Goal: Transaction & Acquisition: Purchase product/service

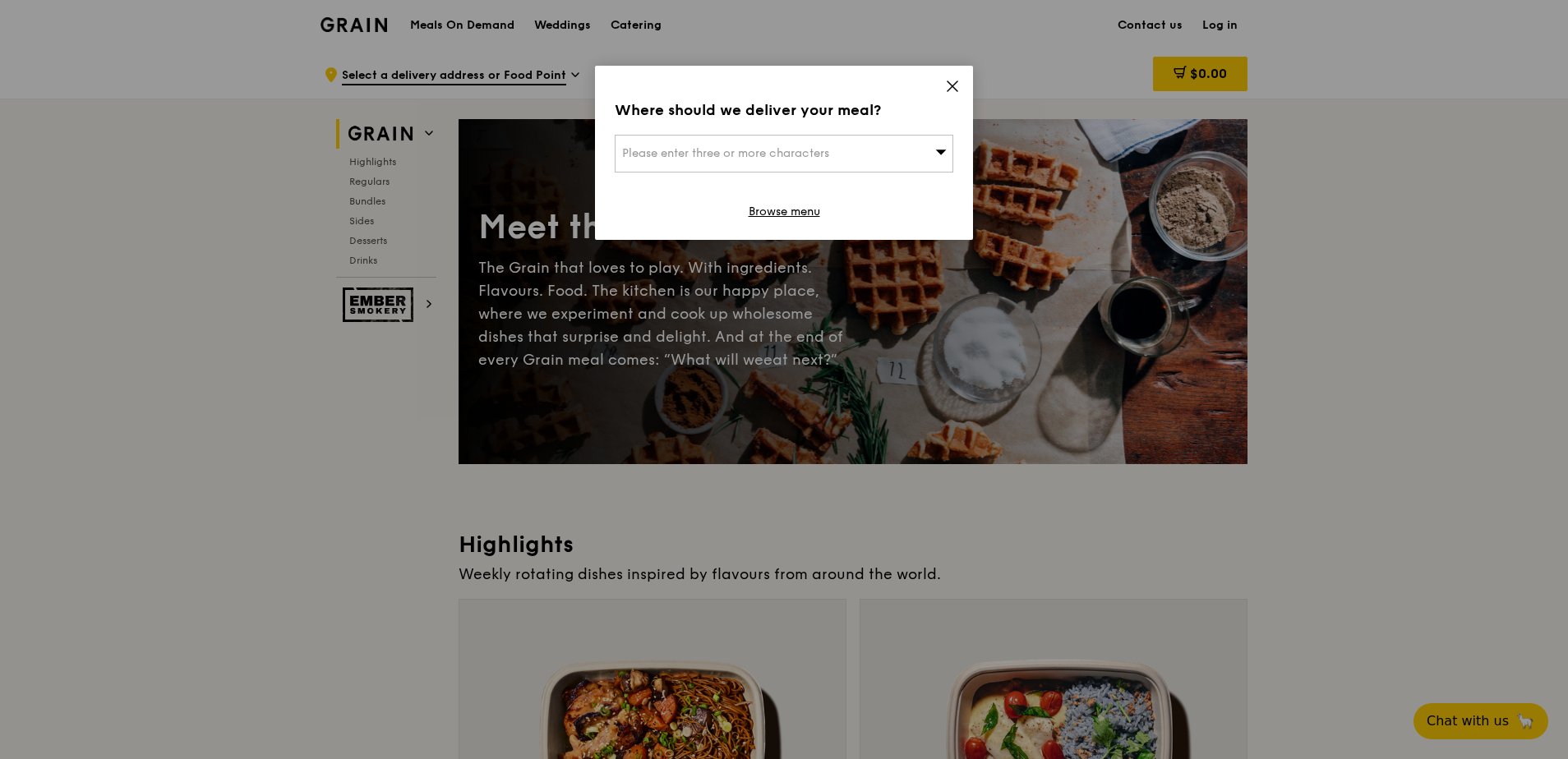
click at [926, 149] on div "Please enter three or more characters" at bounding box center [784, 154] width 339 height 38
click at [805, 153] on input "search" at bounding box center [784, 154] width 337 height 36
type input "mbfc"
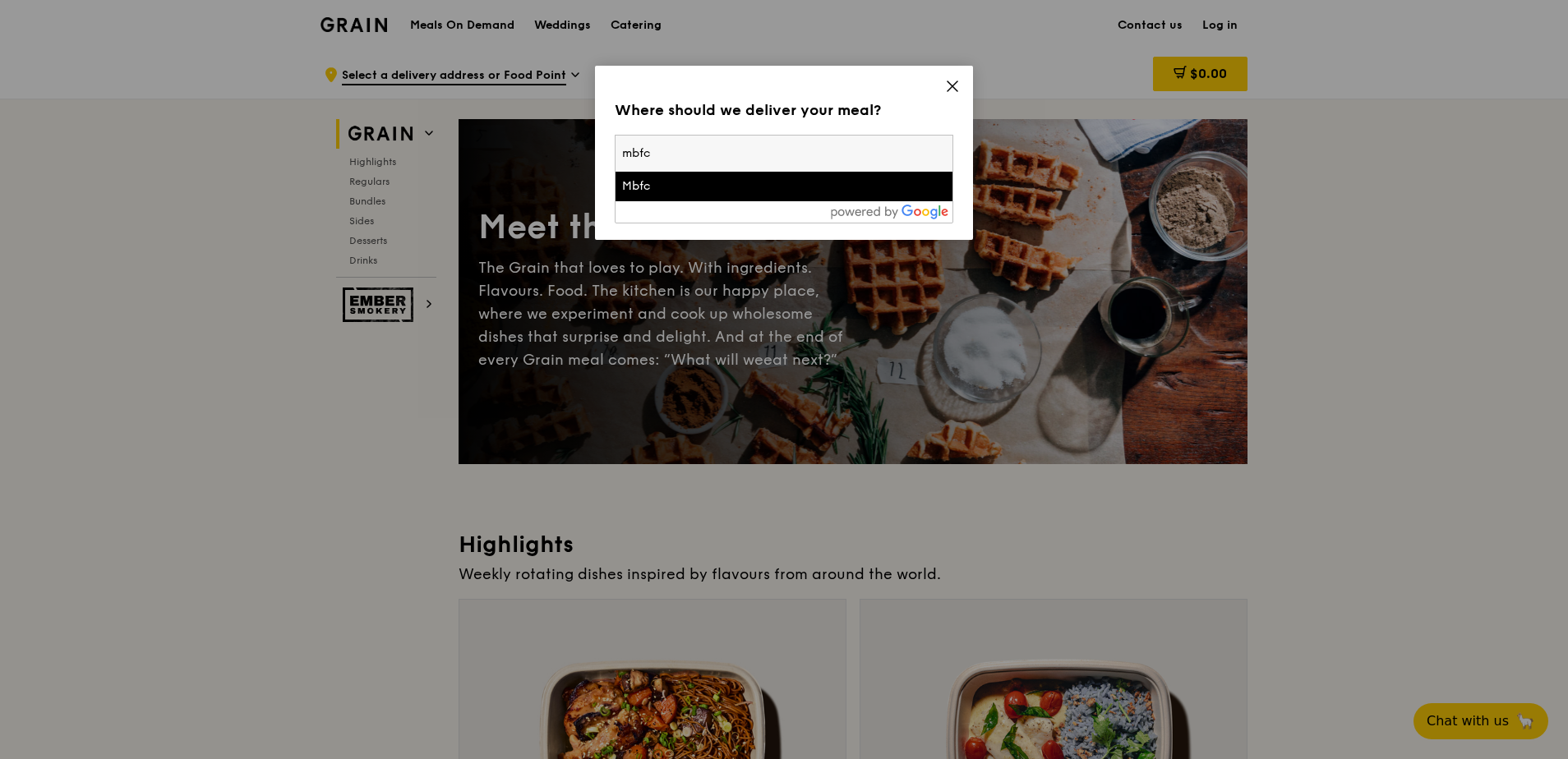
click at [778, 190] on div "Mbfc" at bounding box center [744, 186] width 243 height 16
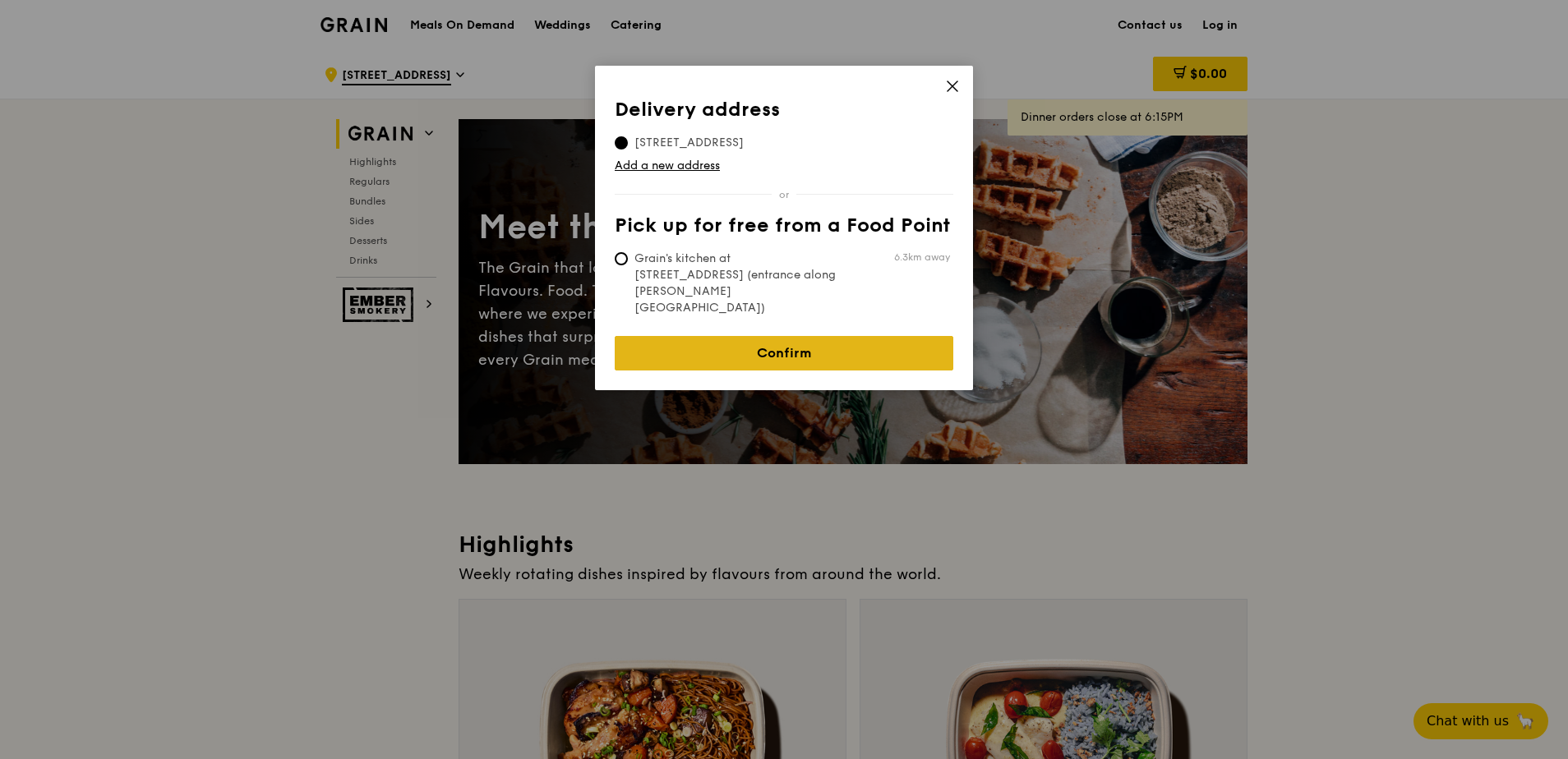
click at [846, 336] on link "Confirm" at bounding box center [784, 353] width 339 height 34
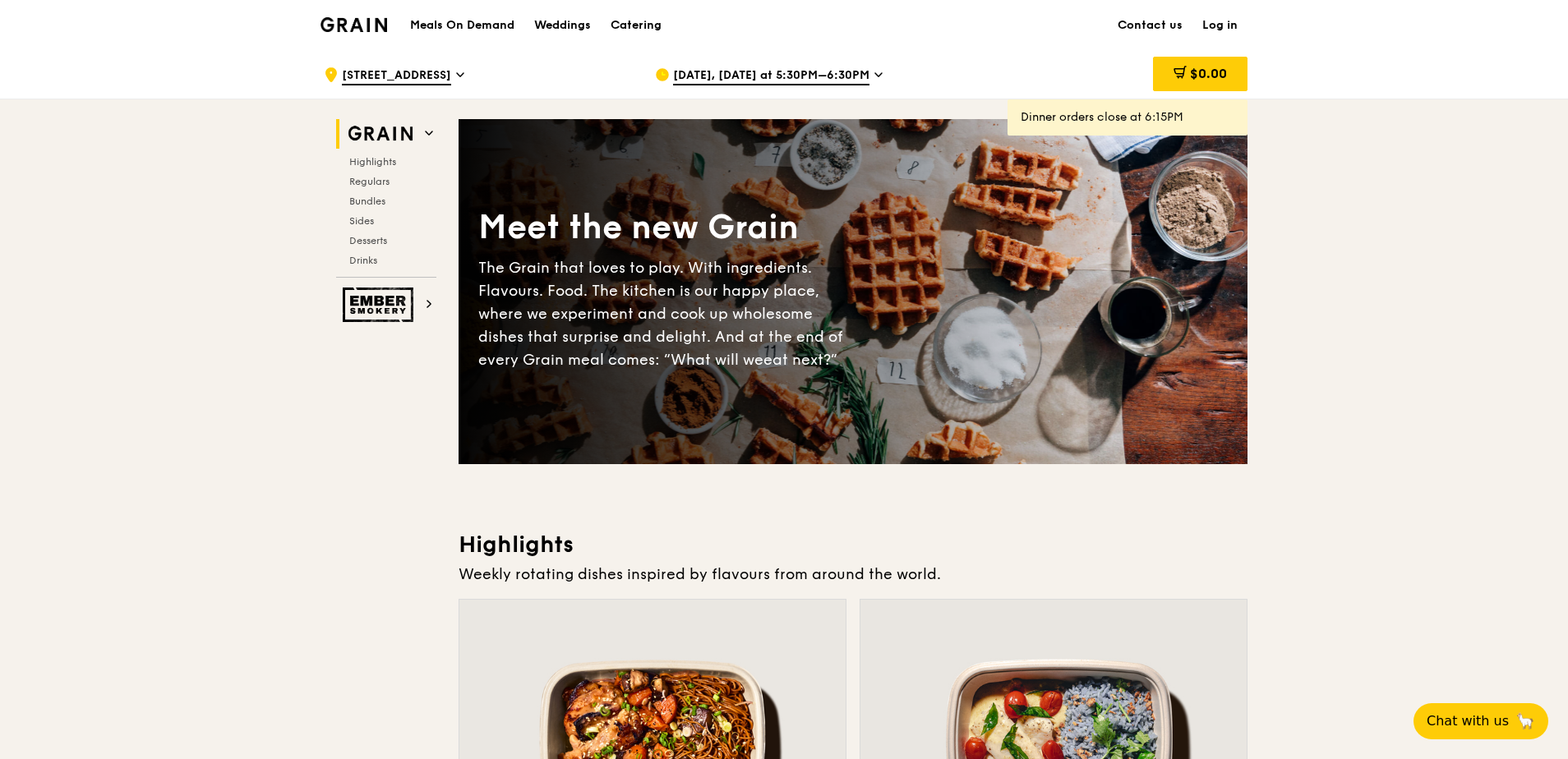
click at [879, 73] on icon at bounding box center [879, 75] width 7 height 3
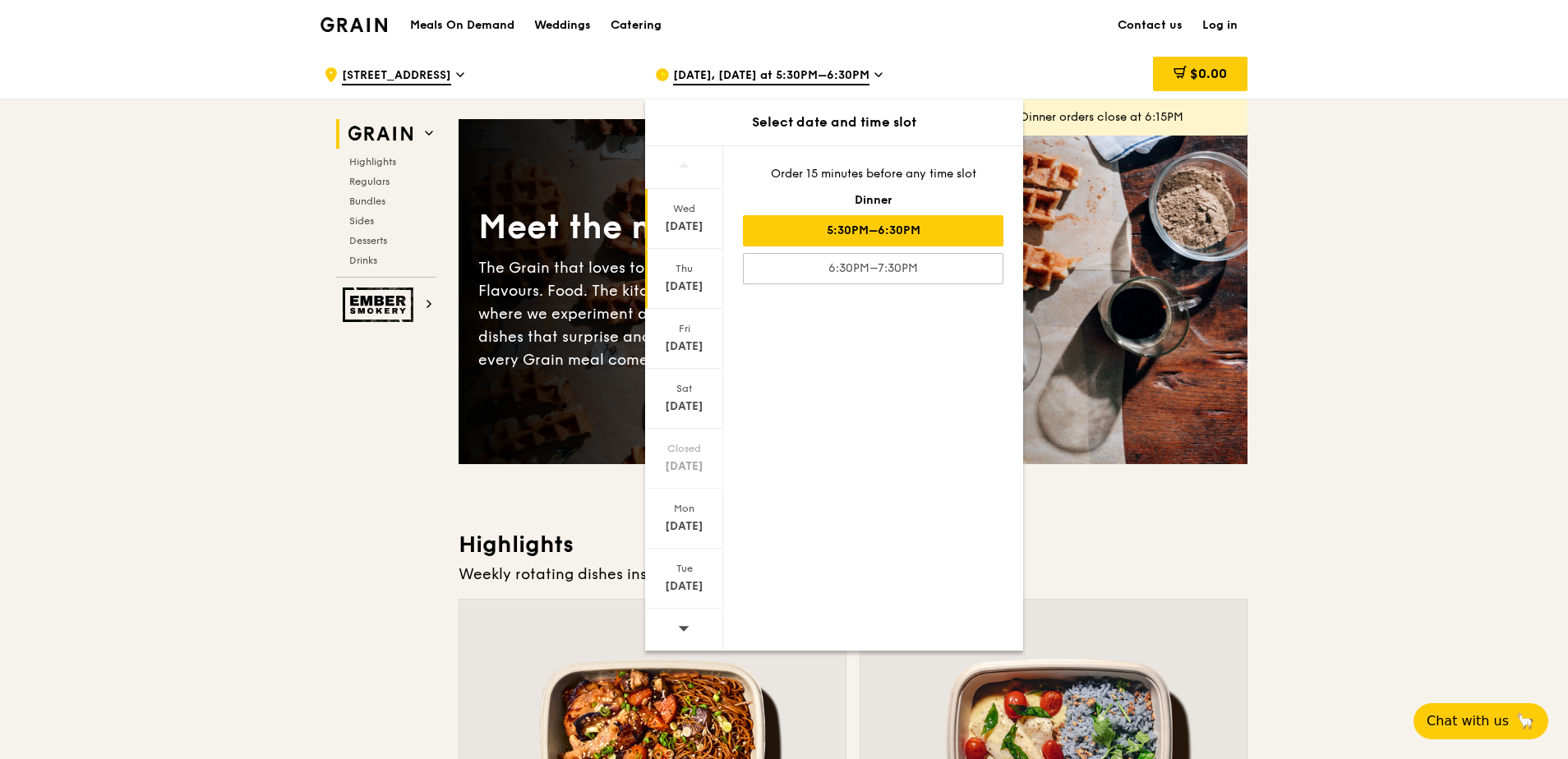
click at [683, 285] on div "[DATE]" at bounding box center [684, 287] width 73 height 16
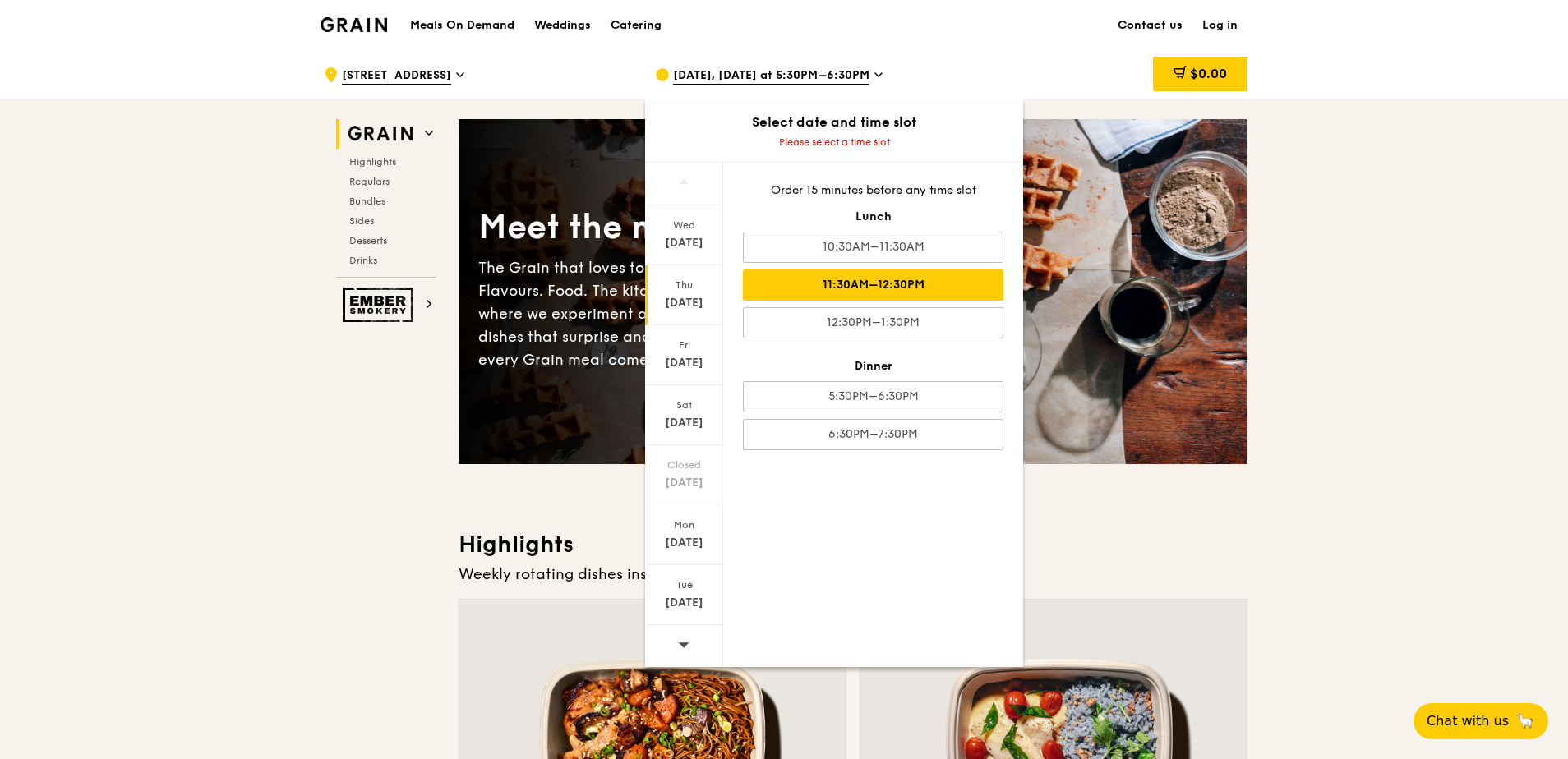
click at [873, 292] on div "11:30AM–12:30PM" at bounding box center [873, 285] width 261 height 31
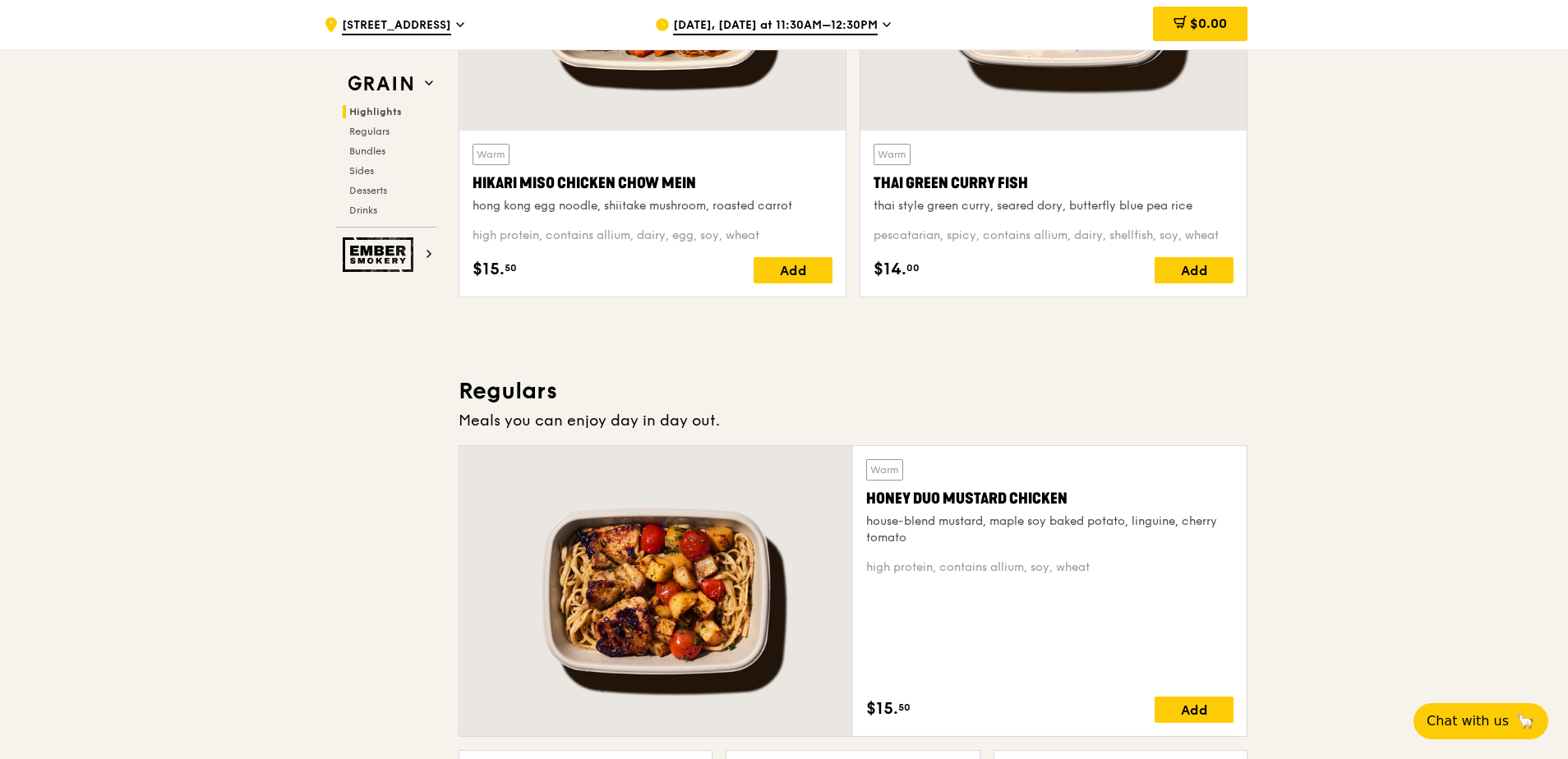
scroll to position [986, 0]
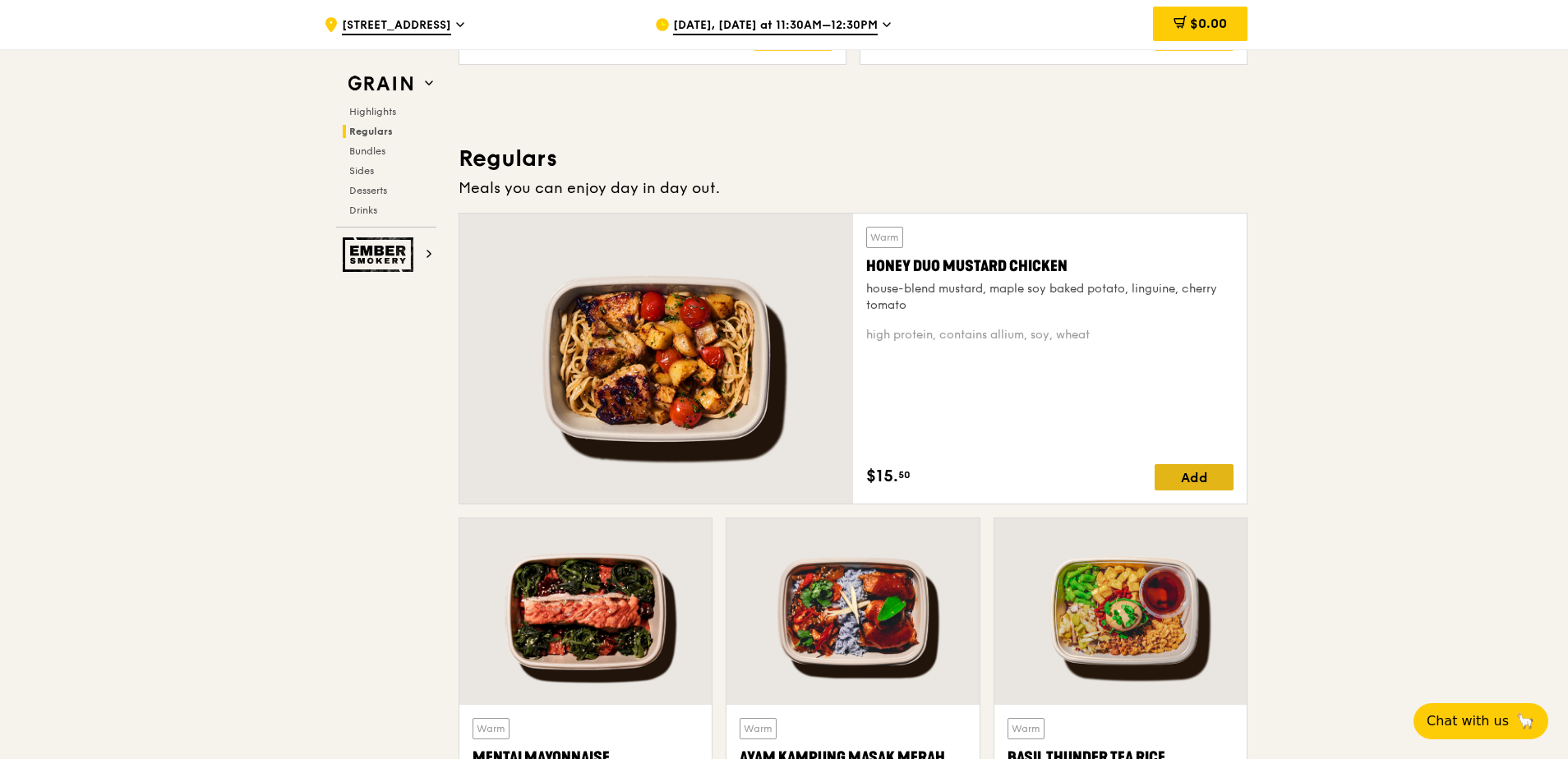
click at [1177, 464] on div "Add" at bounding box center [1194, 477] width 79 height 26
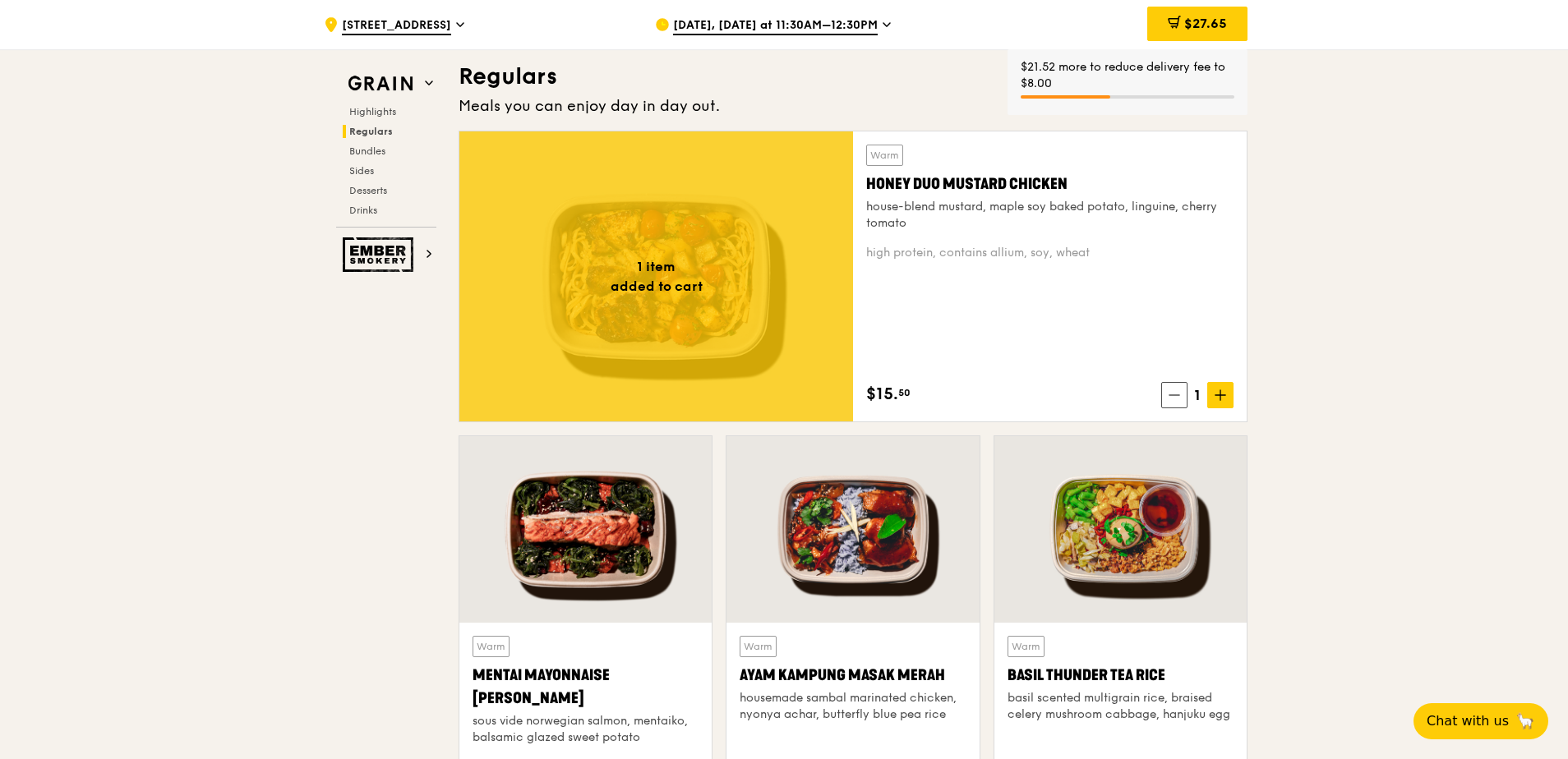
scroll to position [1150, 0]
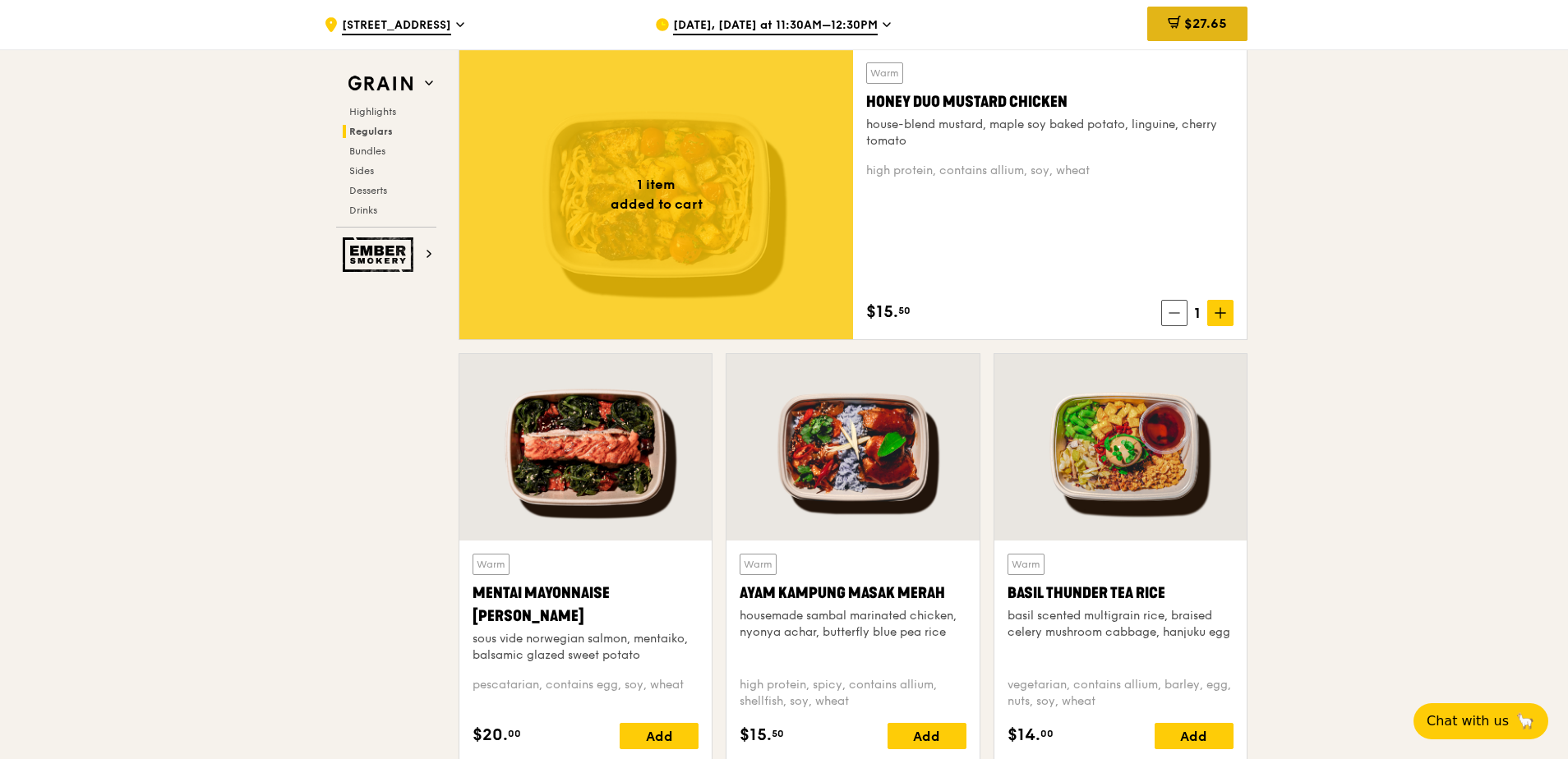
click at [1197, 16] on span "$27.65" at bounding box center [1206, 23] width 43 height 16
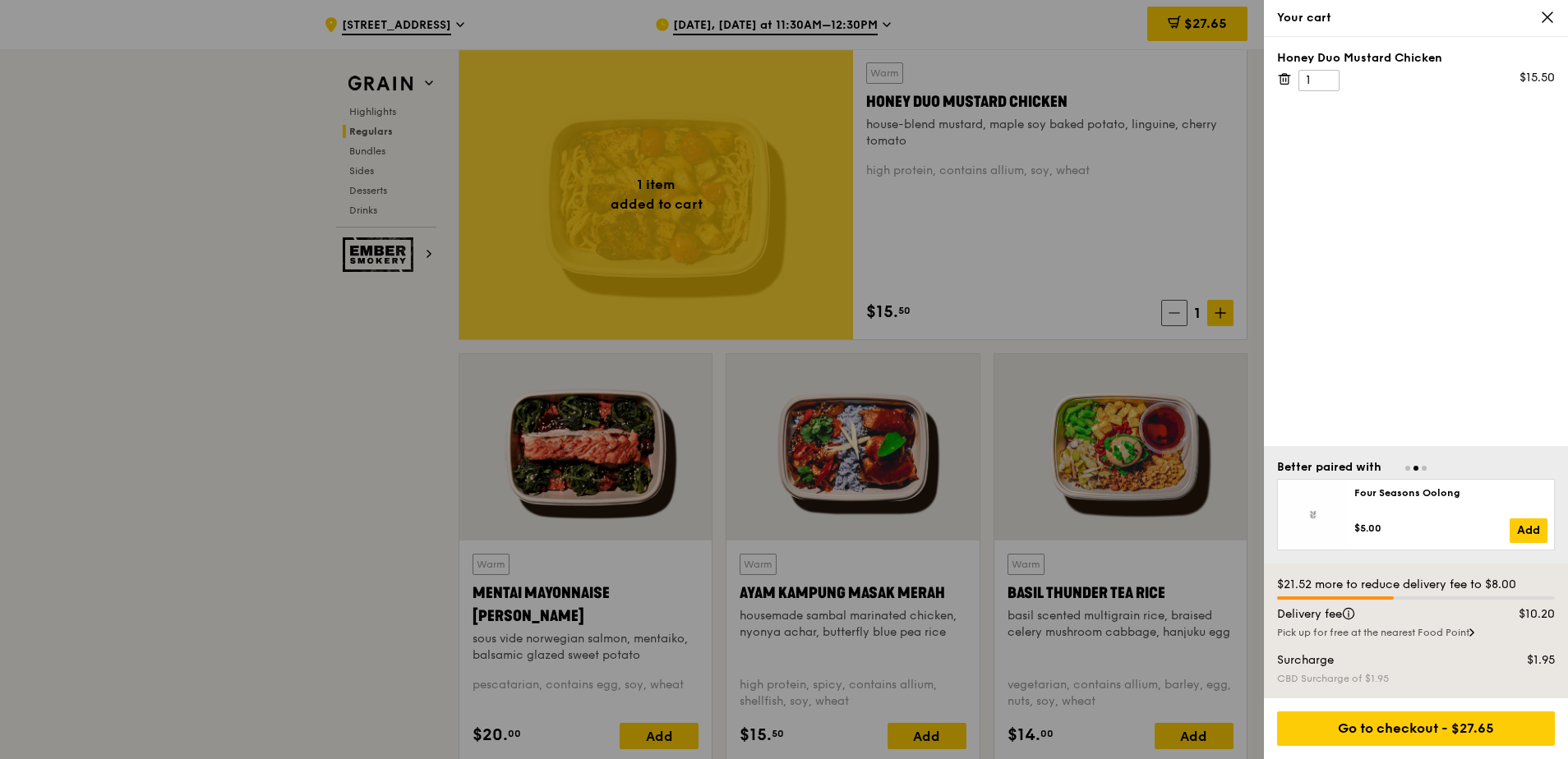
click at [1549, 13] on icon at bounding box center [1547, 17] width 15 height 15
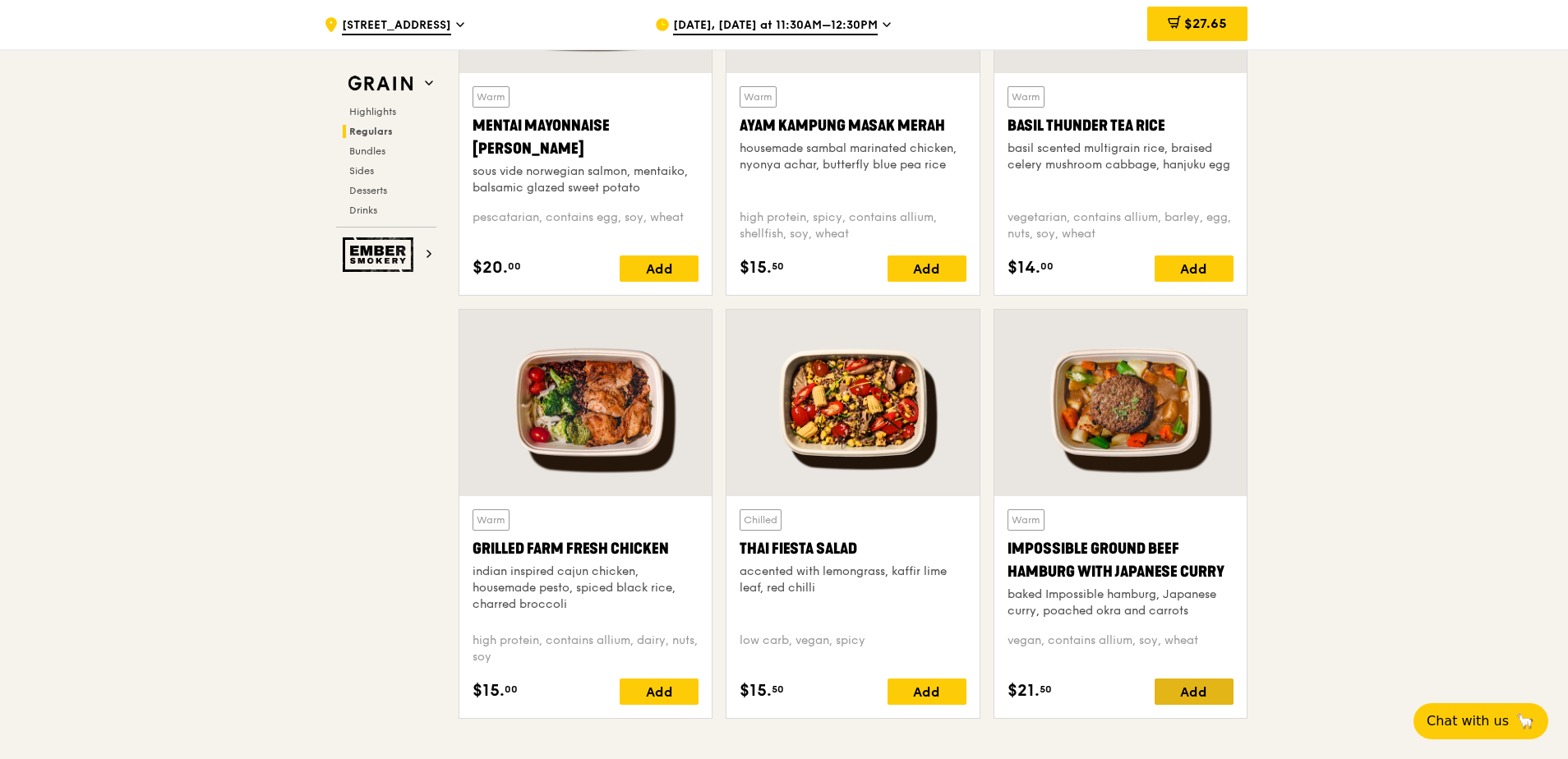
scroll to position [1643, 0]
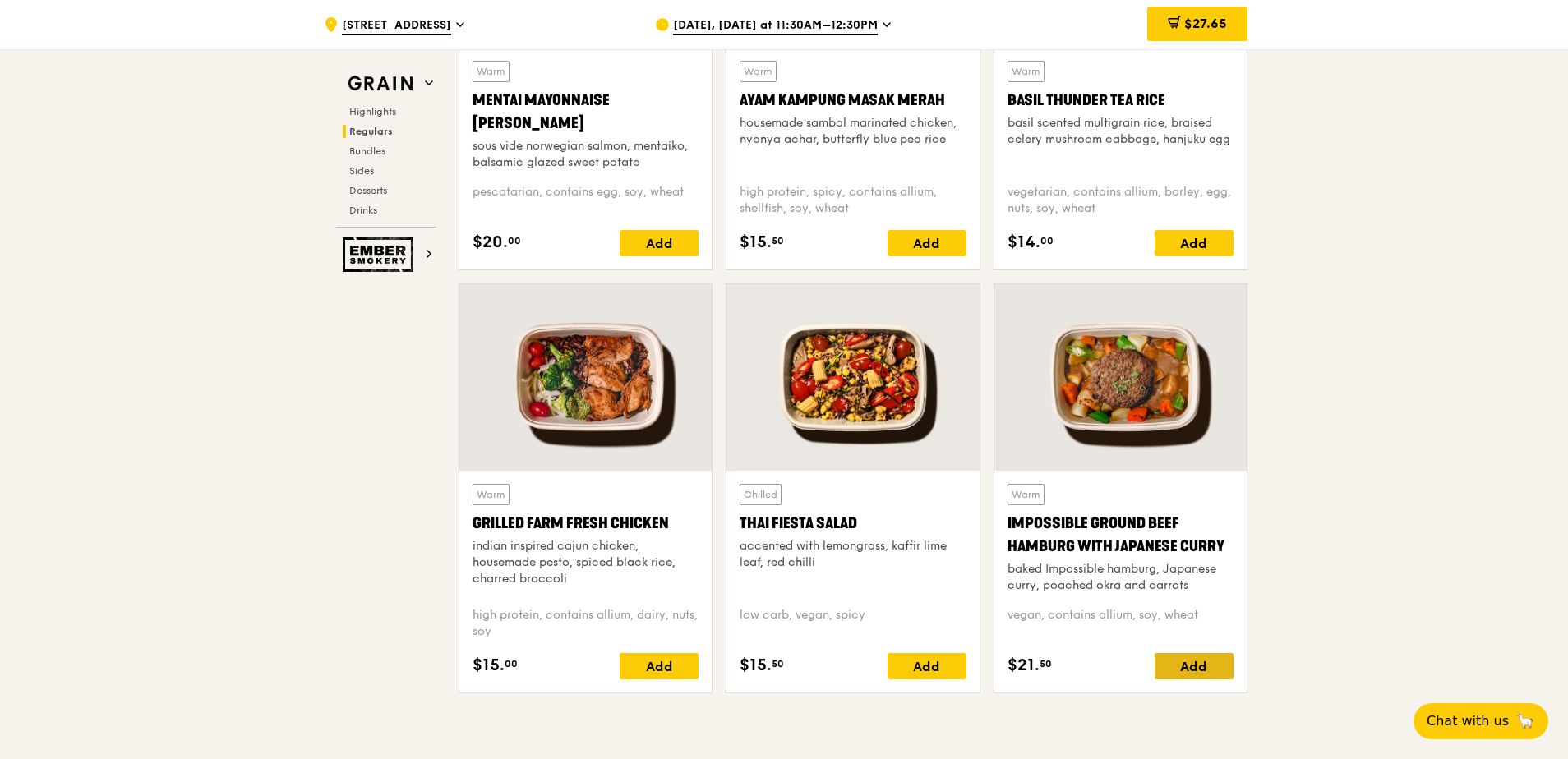
click at [1184, 673] on div "Add" at bounding box center [1194, 666] width 79 height 26
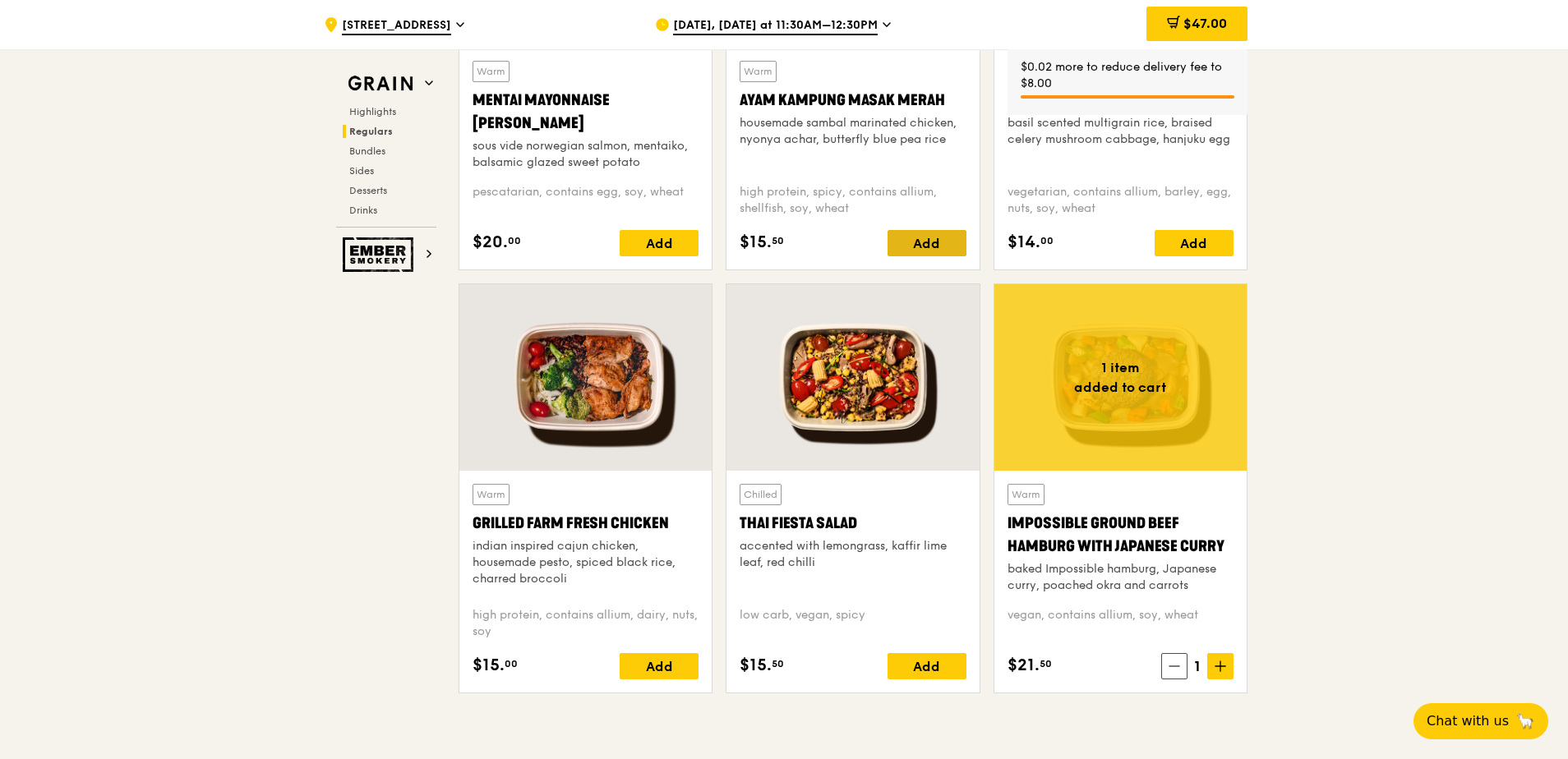
scroll to position [1479, 0]
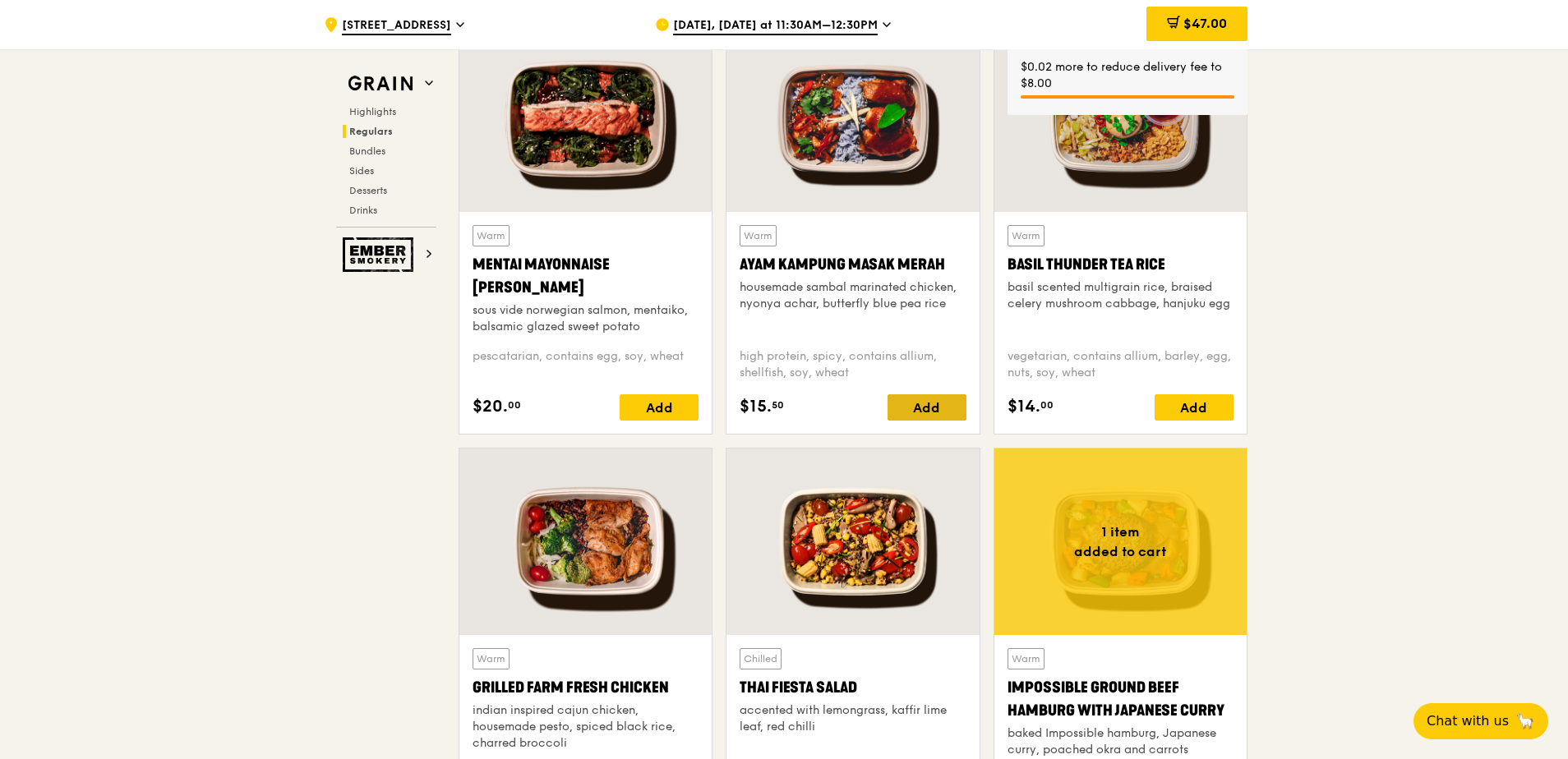
click at [931, 405] on div "Add" at bounding box center [927, 407] width 79 height 26
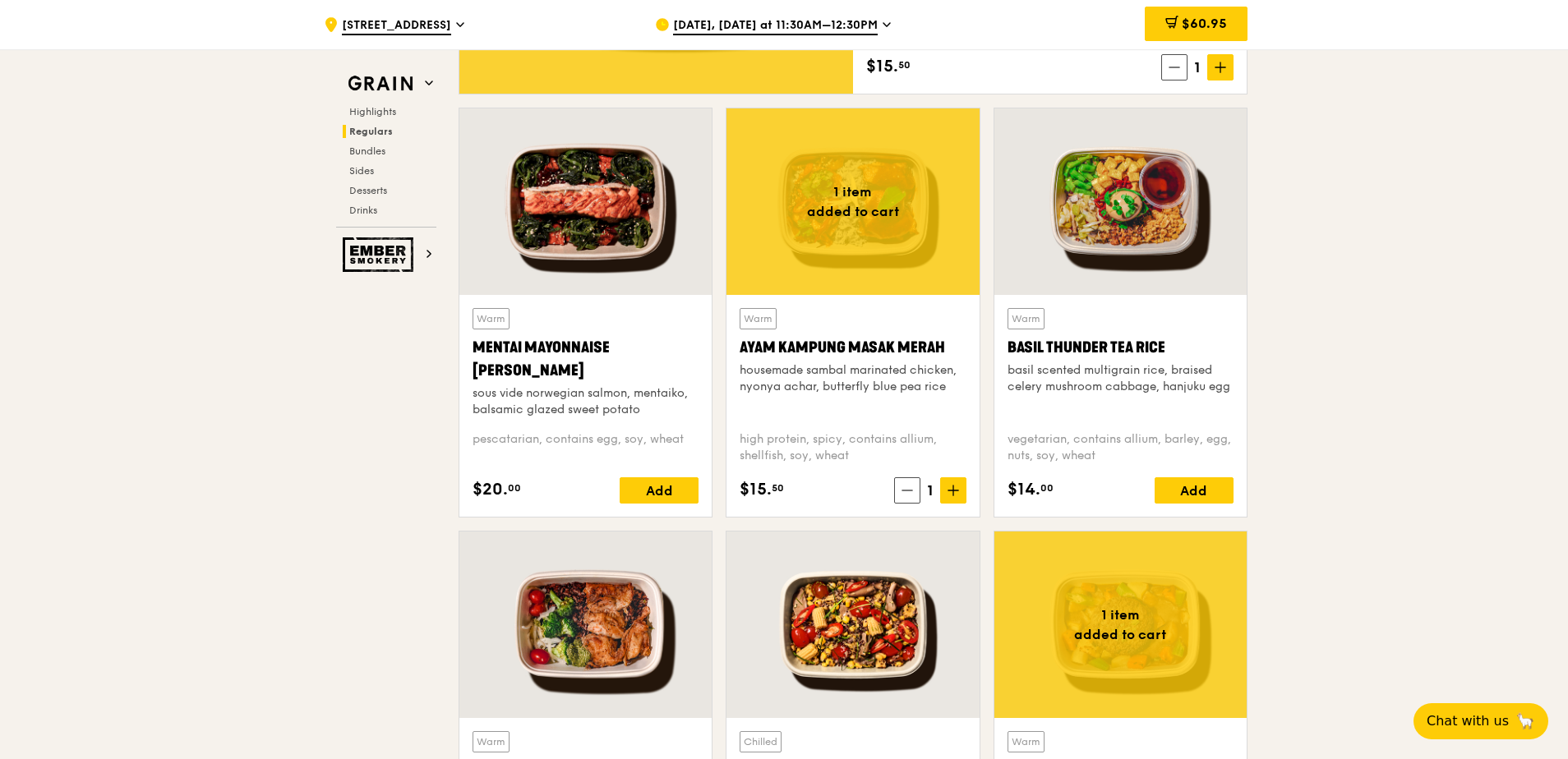
scroll to position [1561, 0]
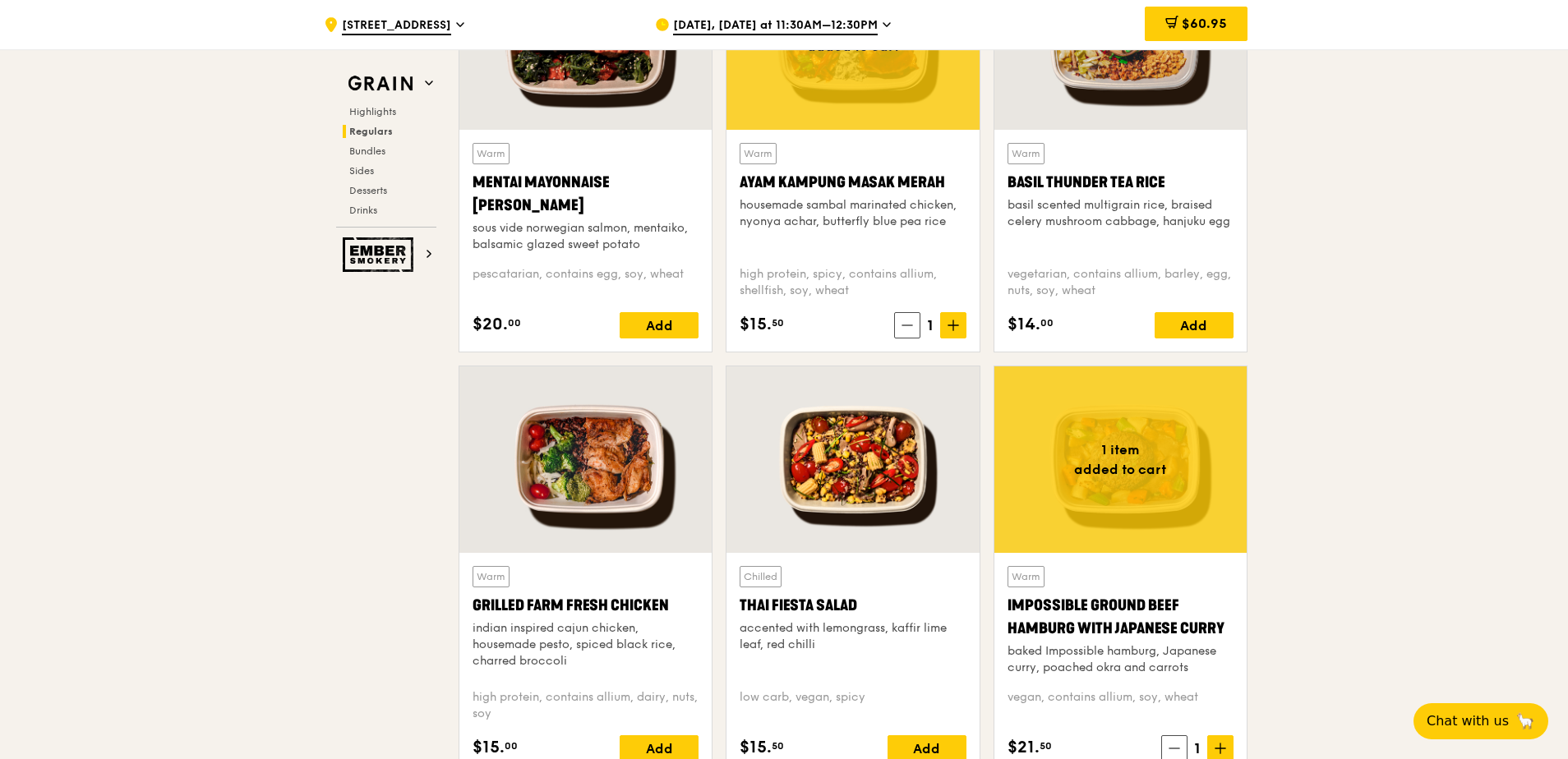
drag, startPoint x: 1194, startPoint y: 179, endPoint x: 1005, endPoint y: 183, distance: 189.0
click at [1005, 183] on div "Warm Basil Thunder Tea [PERSON_NAME] scented multigrain rice, braised celery mu…" at bounding box center [1120, 241] width 252 height 222
copy div "Basil Thunder Tea Rice"
